Goal: Navigation & Orientation: Find specific page/section

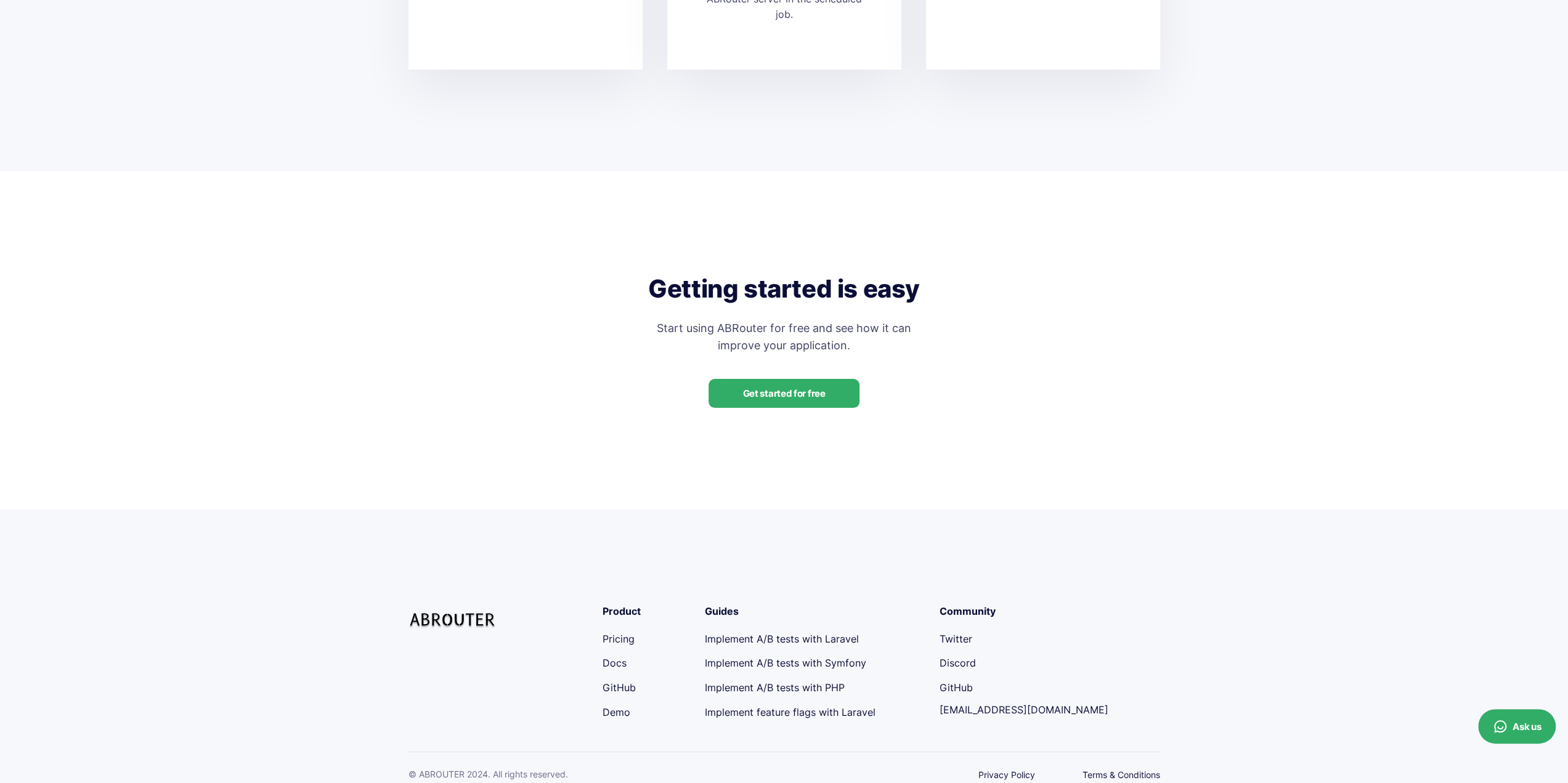
scroll to position [2919, 0]
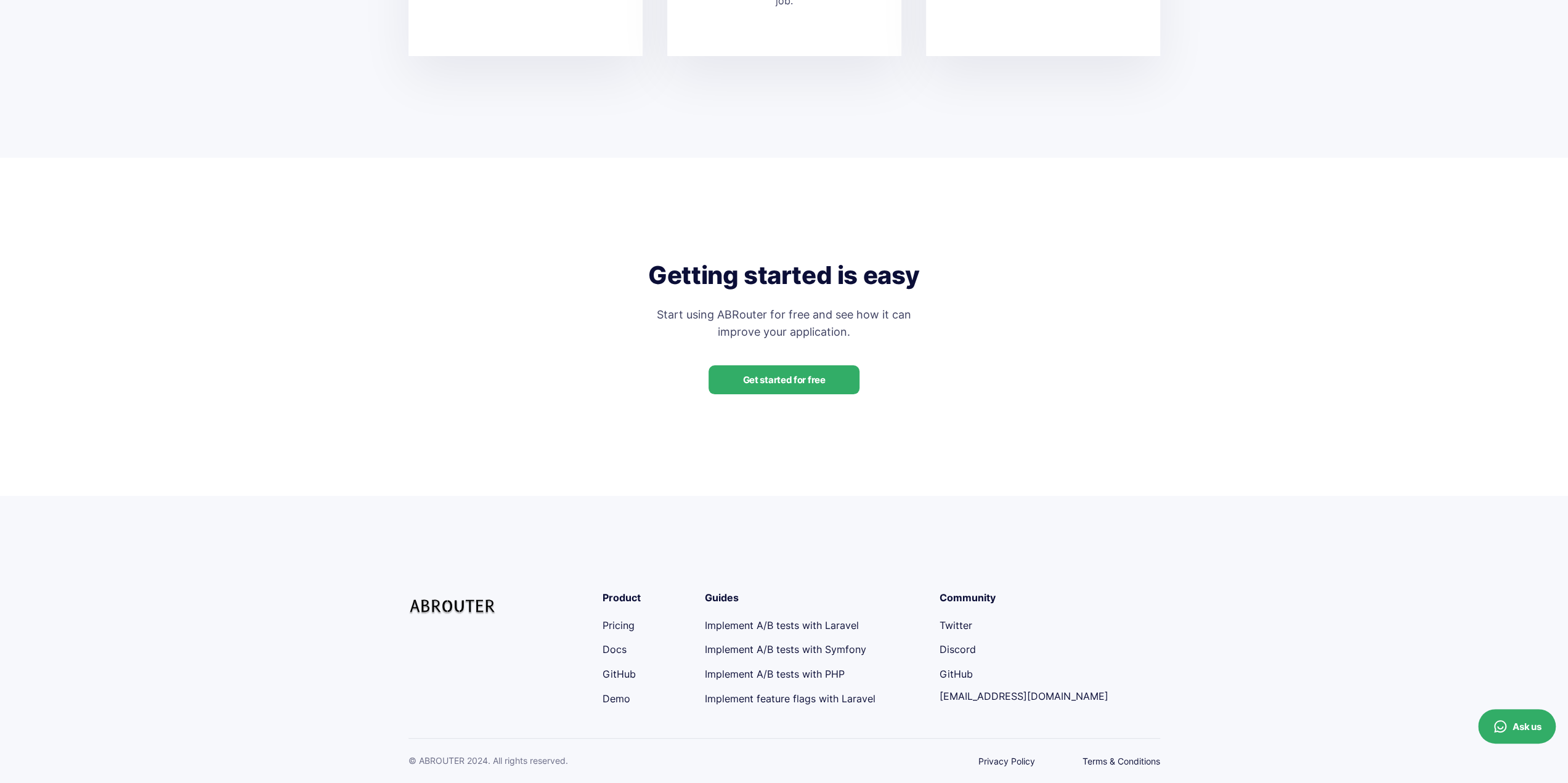
click at [1088, 760] on link "Terms & Conditions" at bounding box center [1121, 761] width 77 height 10
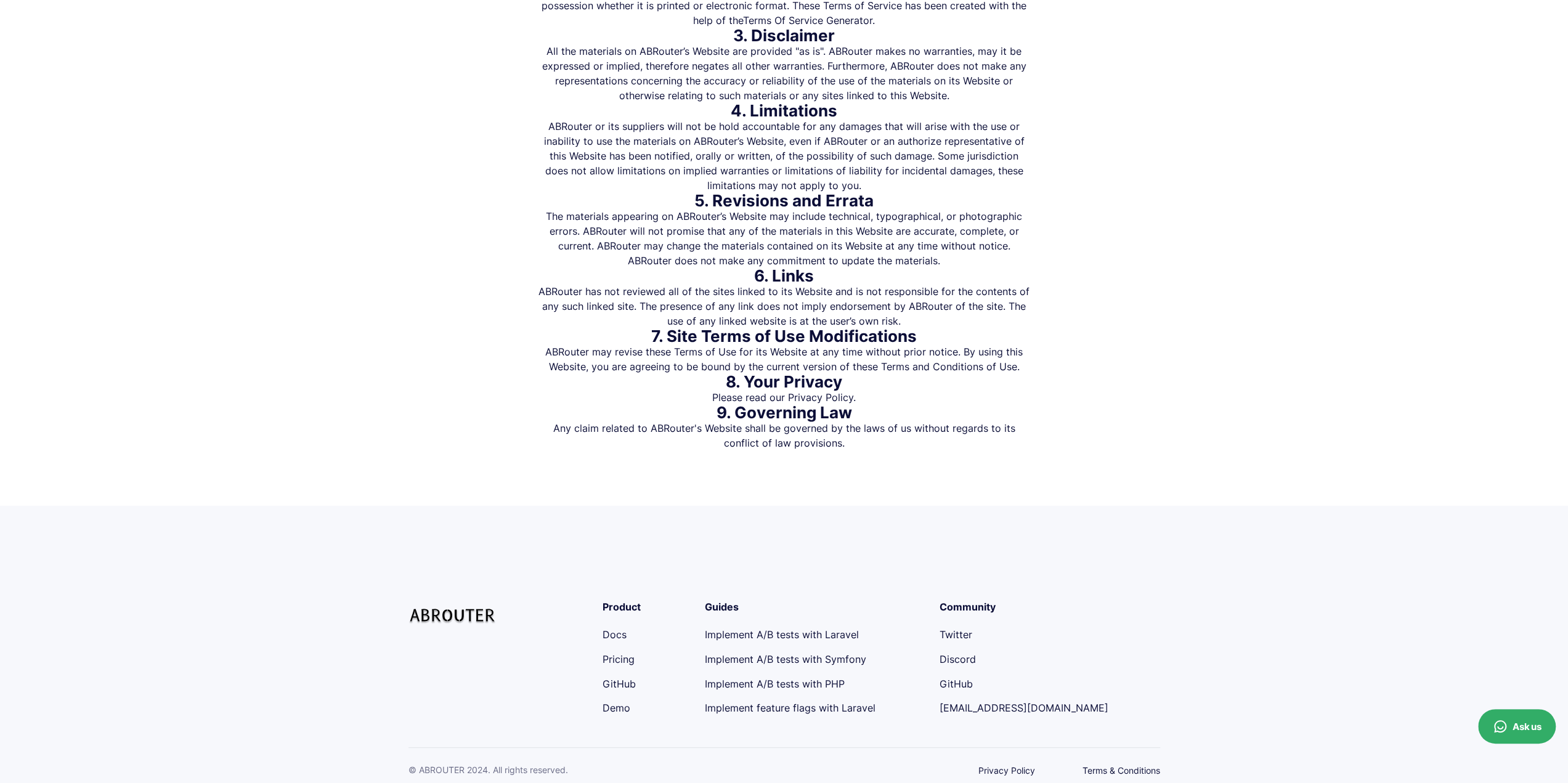
scroll to position [457, 0]
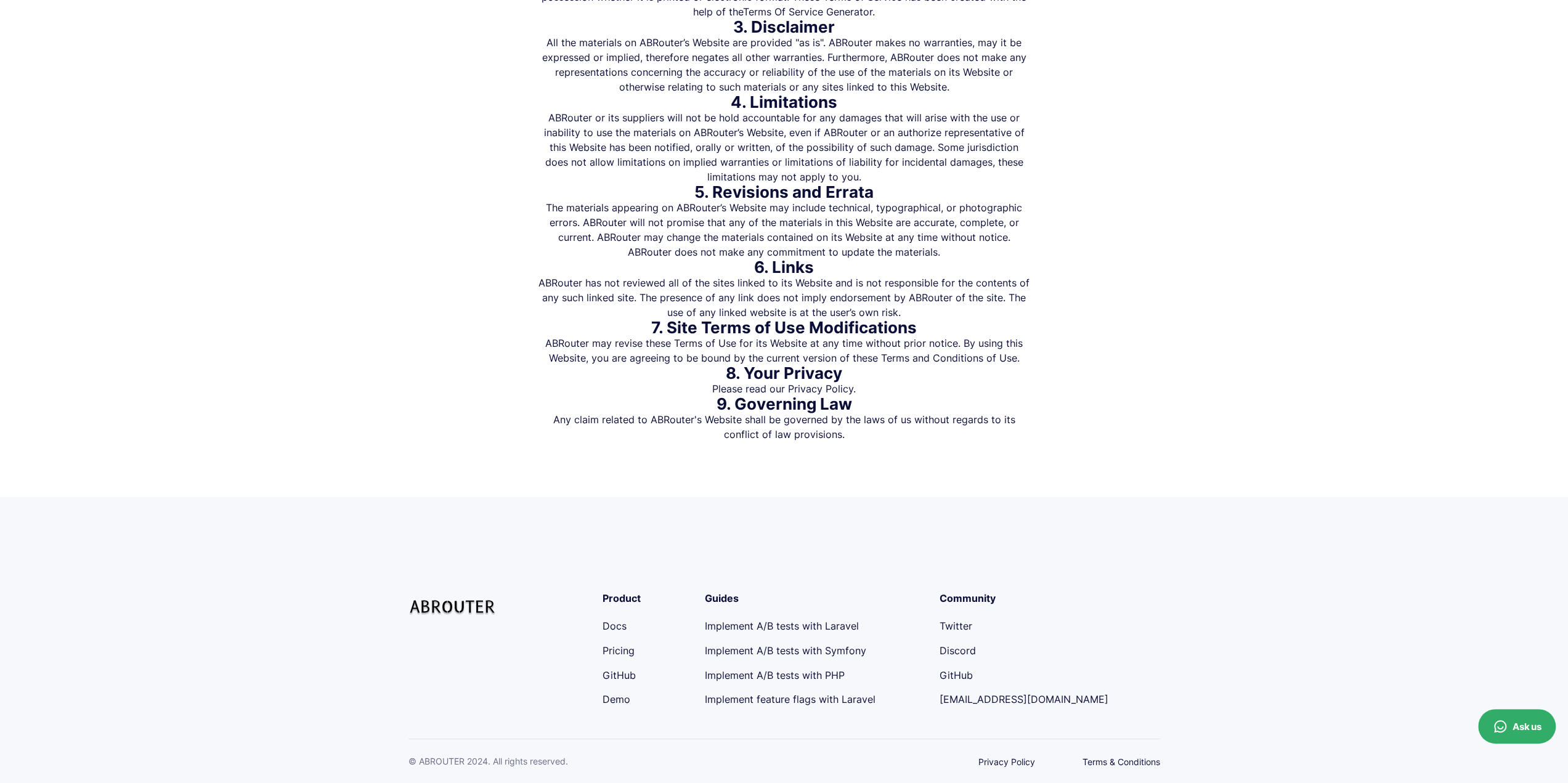
click at [1000, 758] on link "Privacy Policy" at bounding box center [1006, 762] width 57 height 10
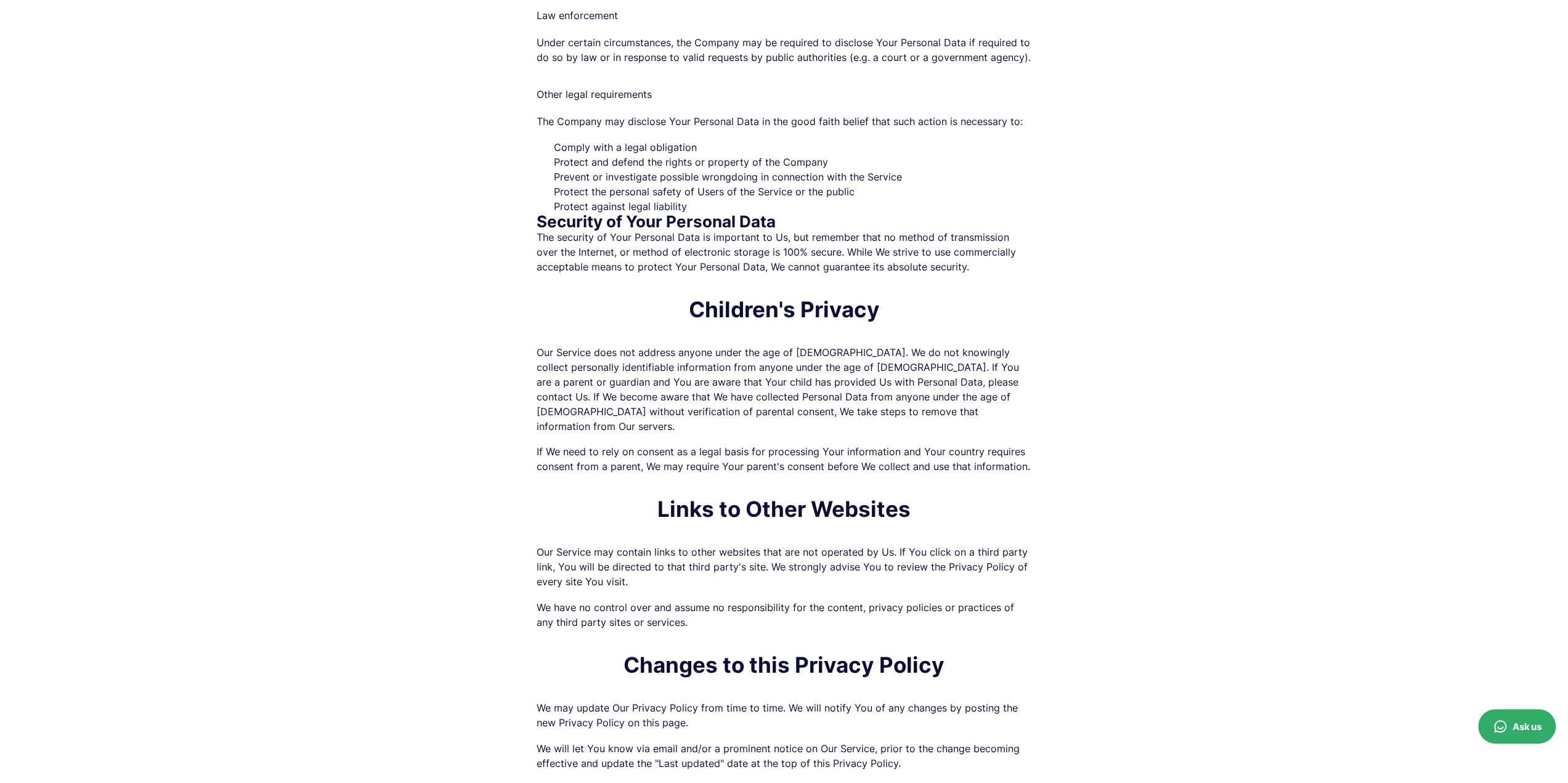
scroll to position [3451, 0]
